Goal: Information Seeking & Learning: Check status

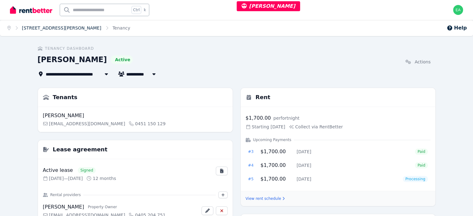
click at [53, 29] on link "[STREET_ADDRESS][PERSON_NAME]" at bounding box center [61, 27] width 79 height 5
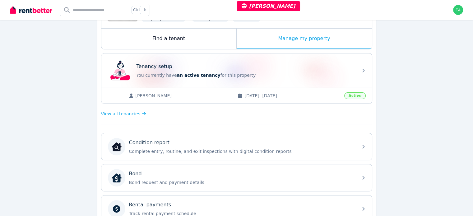
scroll to position [31, 0]
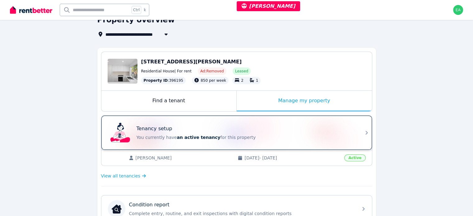
click at [280, 129] on div "Tenancy setup" at bounding box center [245, 128] width 218 height 7
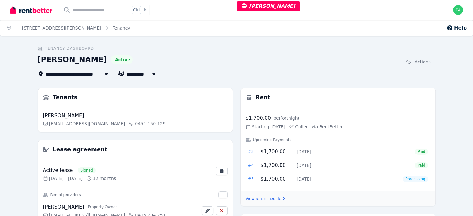
click at [338, 25] on div "Home [STREET_ADDRESS][PERSON_NAME] Help" at bounding box center [236, 28] width 473 height 16
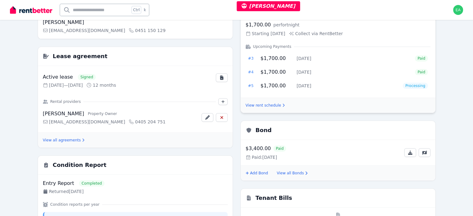
scroll to position [31, 0]
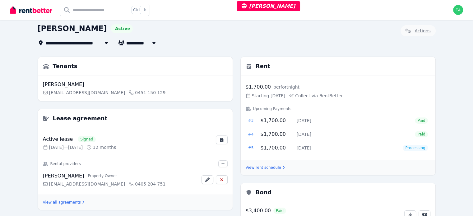
click at [435, 30] on link "Actions" at bounding box center [417, 30] width 35 height 11
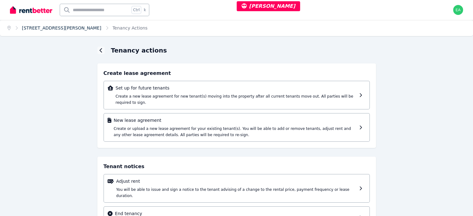
click at [46, 26] on link "[STREET_ADDRESS][PERSON_NAME]" at bounding box center [61, 27] width 79 height 5
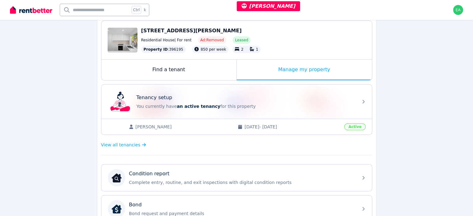
scroll to position [93, 0]
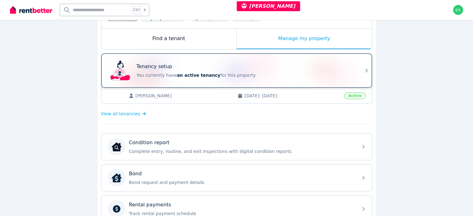
click at [290, 77] on p "You currently have an active tenancy for this property" at bounding box center [245, 75] width 218 height 6
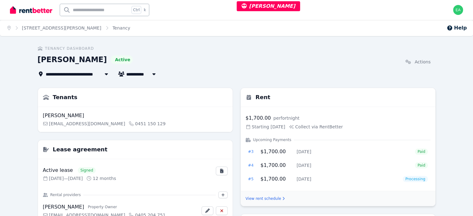
scroll to position [62, 0]
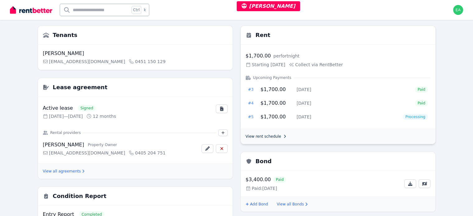
click at [260, 136] on link "View rent schedule" at bounding box center [265, 136] width 39 height 5
